Goal: Task Accomplishment & Management: Complete application form

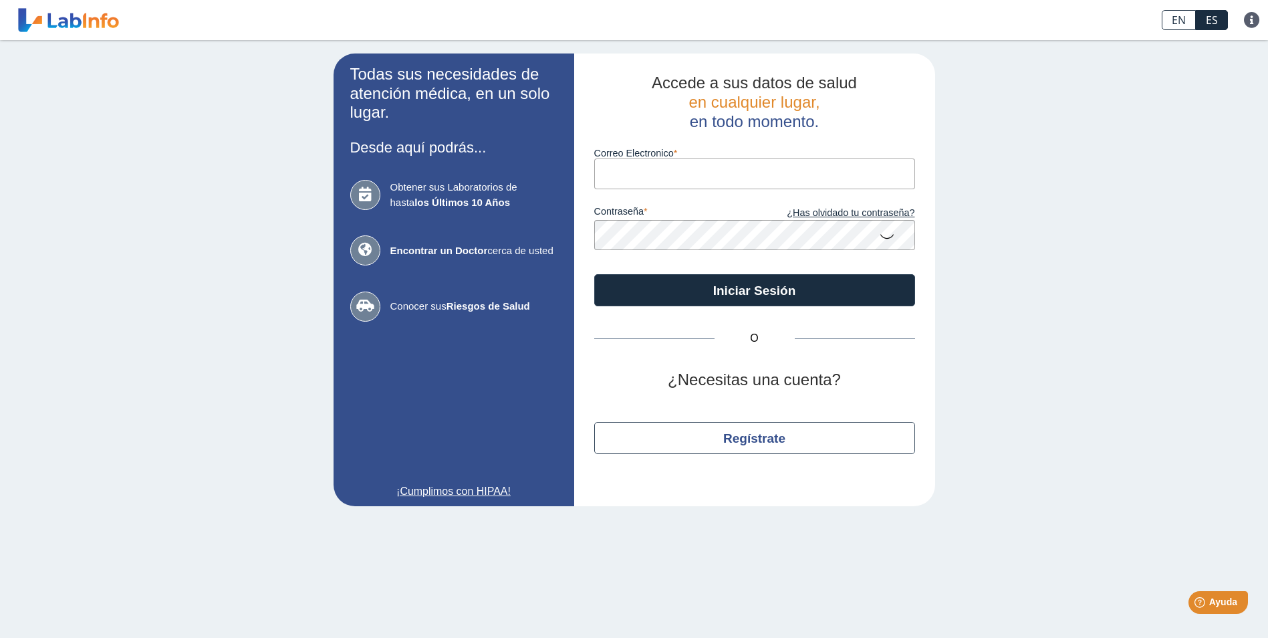
click at [696, 179] on input "Correo Electronico" at bounding box center [754, 173] width 321 height 30
click at [1211, 193] on div "Todas sus necesidades de atención médica, en un solo lugar. Desde aquí podrás..…" at bounding box center [634, 279] width 1268 height 479
click at [773, 172] on input "Correo Electronico" at bounding box center [754, 173] width 321 height 30
click at [190, 510] on div "Todas sus necesidades de atención médica, en un solo lugar. Desde aquí podrás..…" at bounding box center [634, 279] width 1268 height 479
drag, startPoint x: 698, startPoint y: 164, endPoint x: 683, endPoint y: 166, distance: 14.8
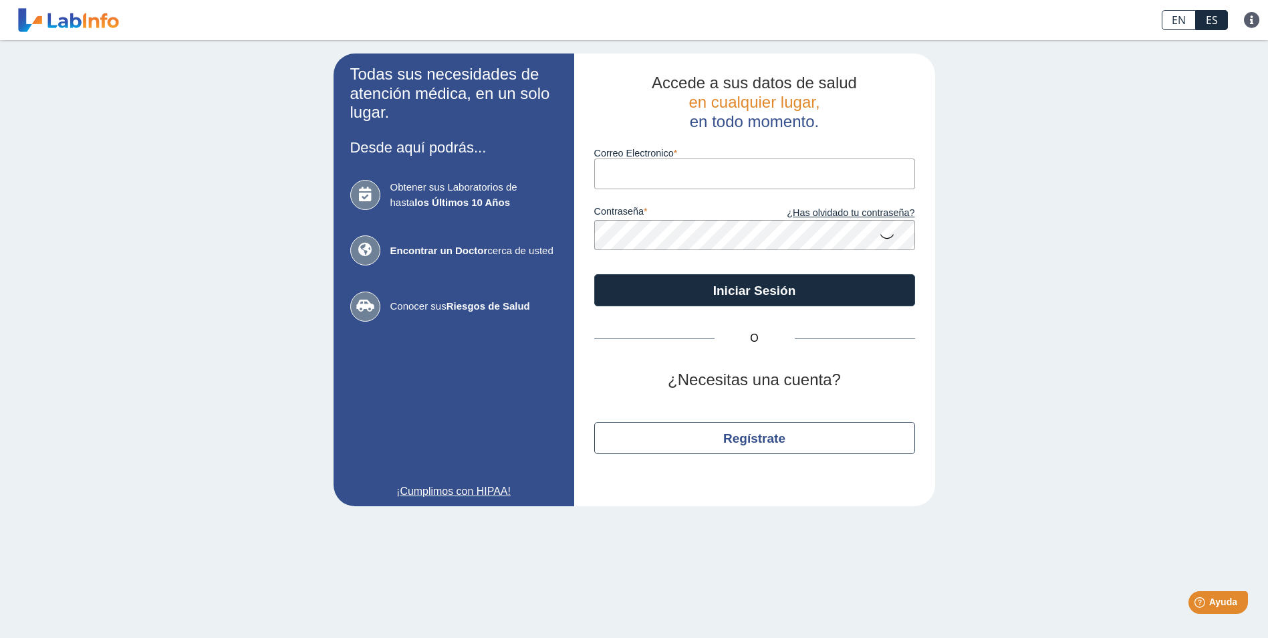
click at [695, 166] on input "Correo Electronico" at bounding box center [754, 173] width 321 height 30
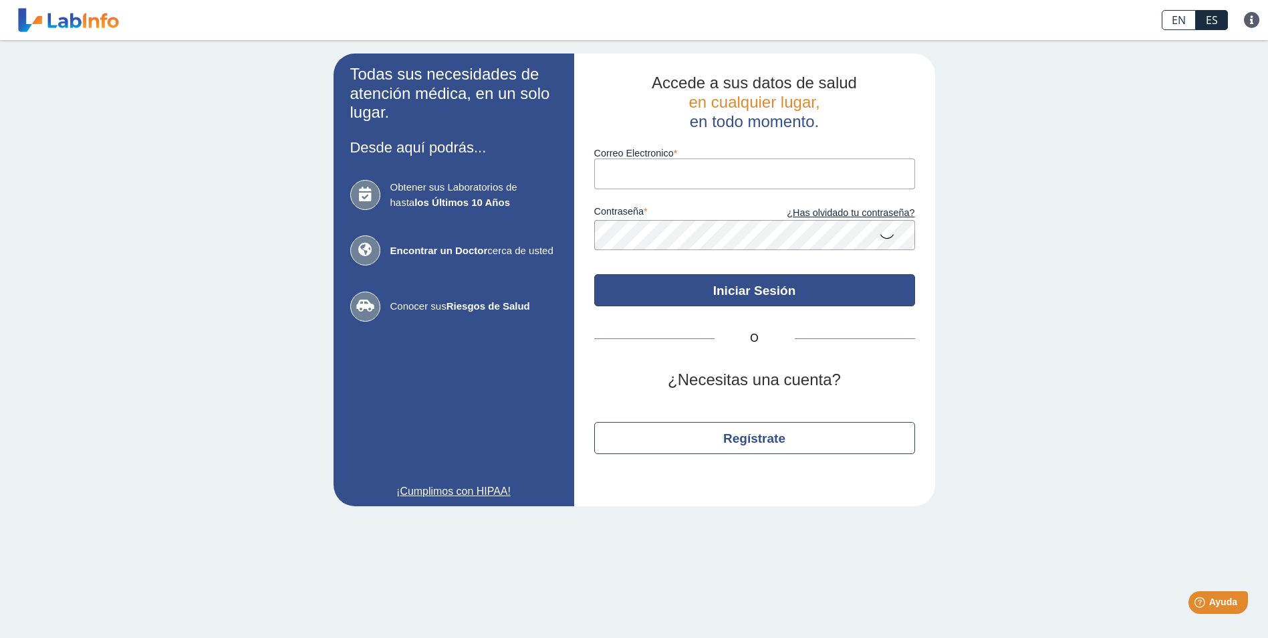
type input "clinicanutricionrenalsur@gmail.com"
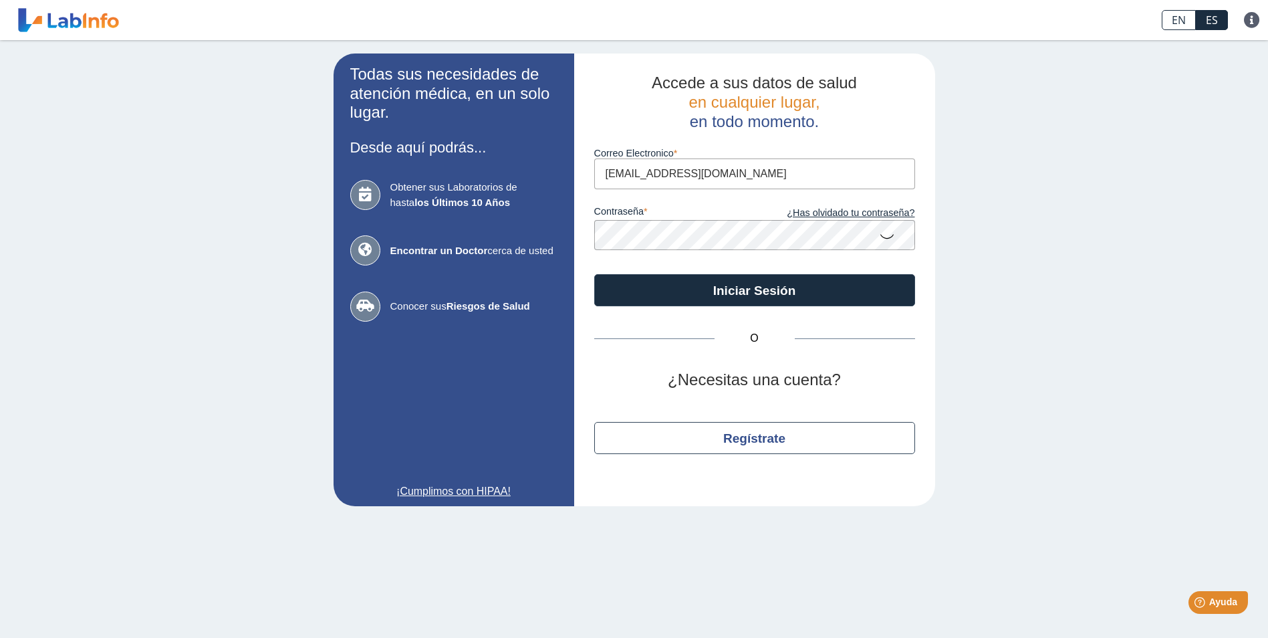
drag, startPoint x: 799, startPoint y: 184, endPoint x: 372, endPoint y: 204, distance: 426.8
click at [374, 203] on app-login "Todas sus necesidades de atención médica, en un solo lugar. Desde aquí podrás..…" at bounding box center [633, 279] width 601 height 452
click at [653, 166] on input "Correo Electronico" at bounding box center [754, 173] width 321 height 30
click at [699, 581] on main "Todas sus necesidades de atención médica, en un solo lugar. Desde aquí podrás..…" at bounding box center [634, 338] width 1268 height 597
click at [1012, 568] on main "Todas sus necesidades de atención médica, en un solo lugar. Desde aquí podrás..…" at bounding box center [634, 338] width 1268 height 597
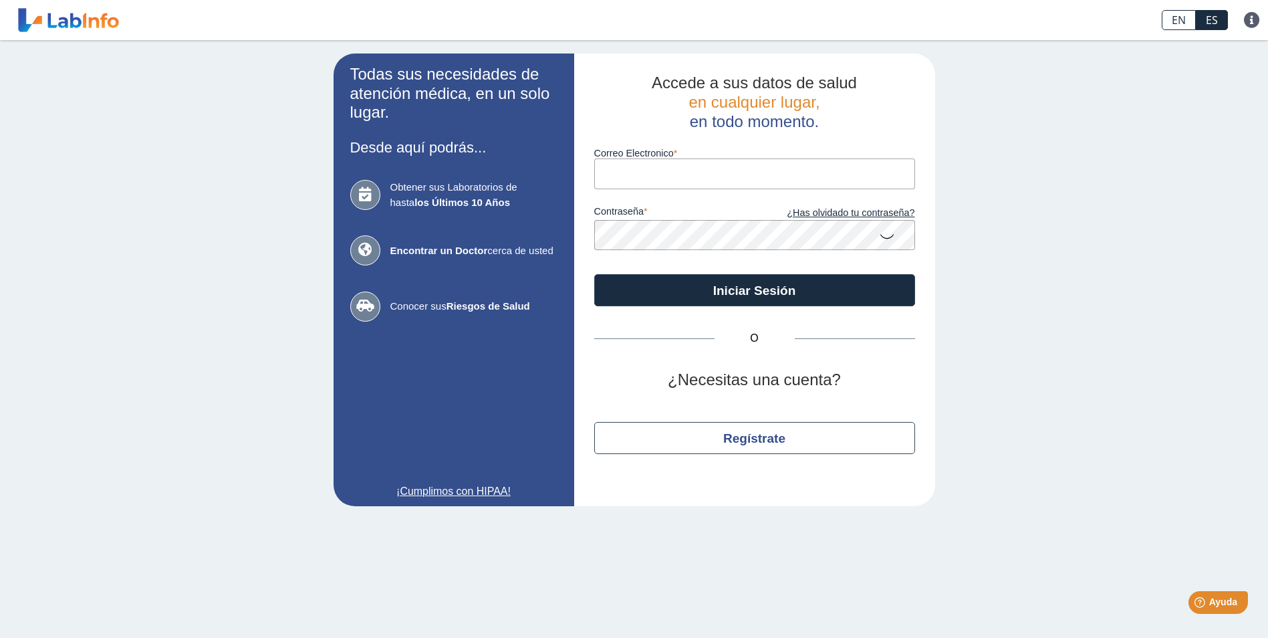
click at [627, 167] on input "Correo Electronico" at bounding box center [754, 173] width 321 height 30
type input "edwillburgos@gmail.com"
click at [681, 253] on form "Correo Electronico edwillburgos@gmail.com contraseña ¿Has olvidado tu contraseñ…" at bounding box center [754, 218] width 321 height 175
drag, startPoint x: 744, startPoint y: 180, endPoint x: 461, endPoint y: 165, distance: 283.1
click at [508, 165] on app-login "Todas sus necesidades de atención médica, en un solo lugar. Desde aquí podrás..…" at bounding box center [633, 279] width 601 height 452
